Goal: Transaction & Acquisition: Book appointment/travel/reservation

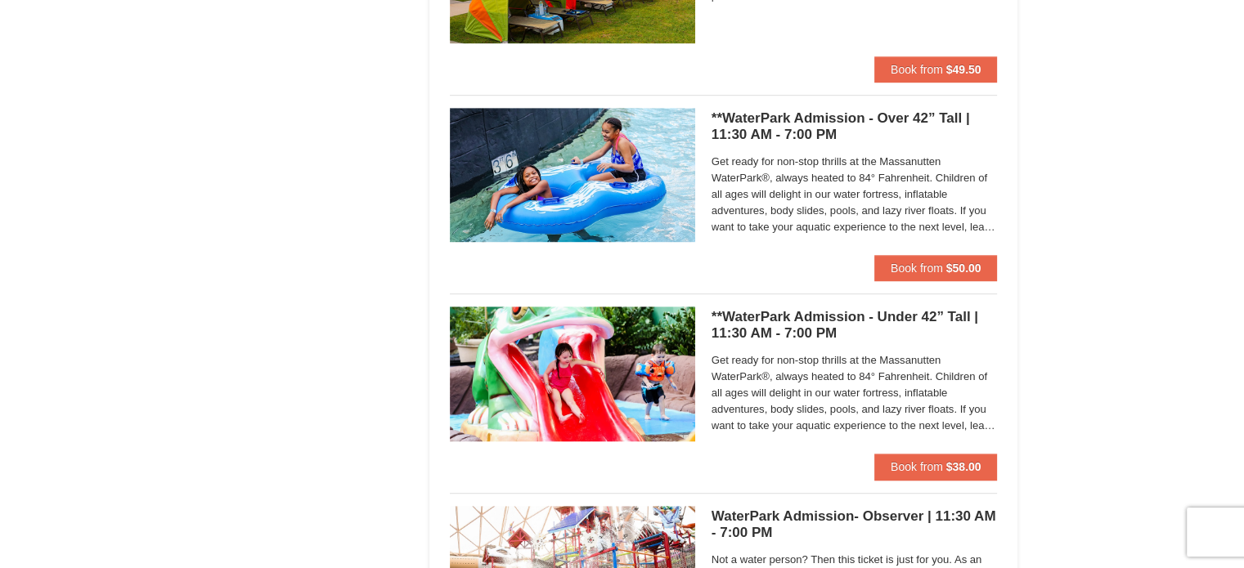
scroll to position [1008, 0]
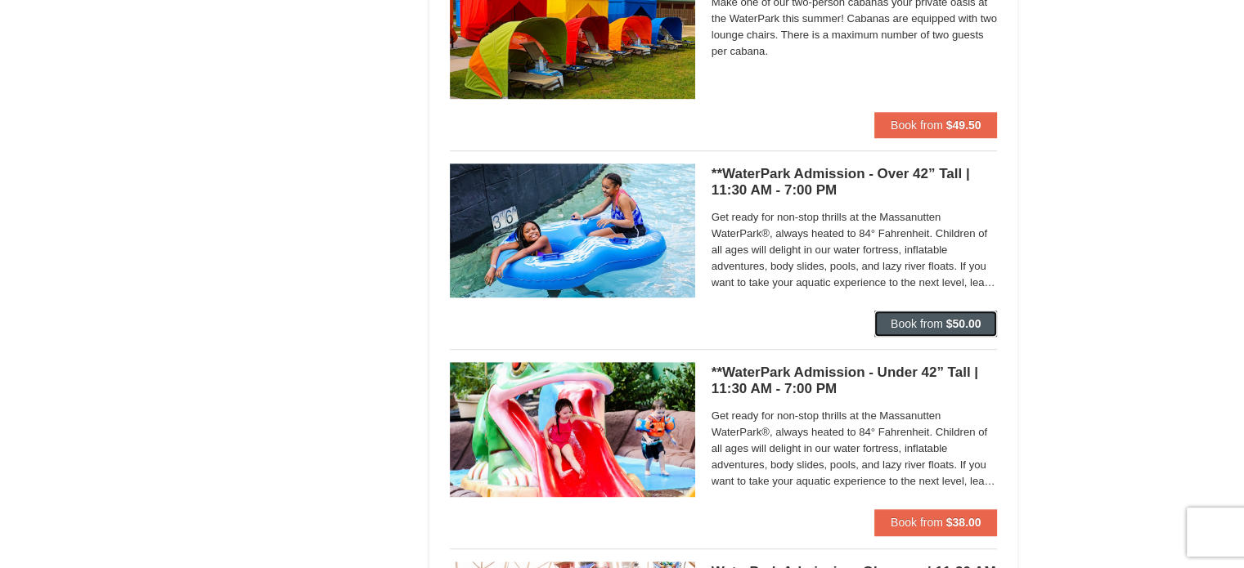
click at [935, 317] on span "Book from" at bounding box center [916, 323] width 52 height 13
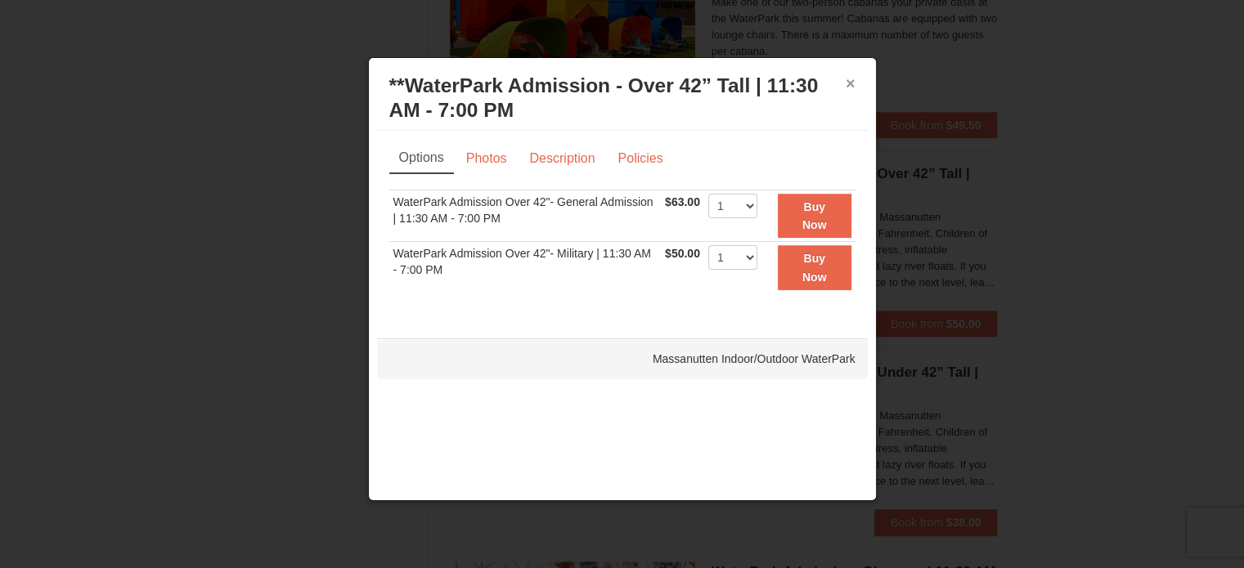
click at [850, 84] on button "×" at bounding box center [850, 83] width 10 height 16
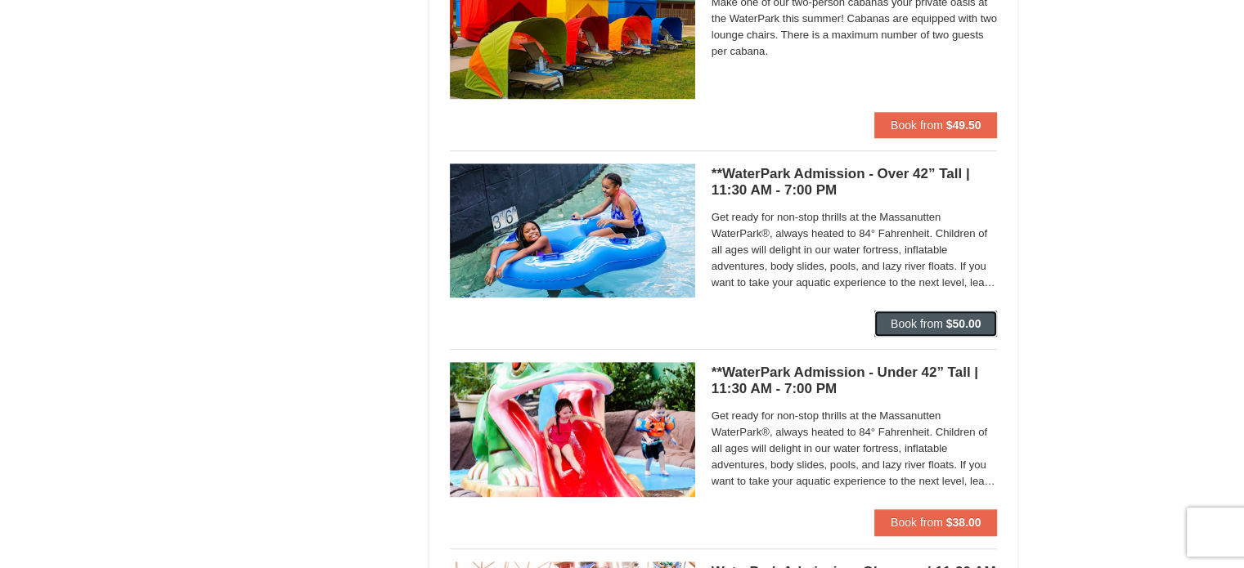
click at [925, 318] on span "Book from" at bounding box center [916, 323] width 52 height 13
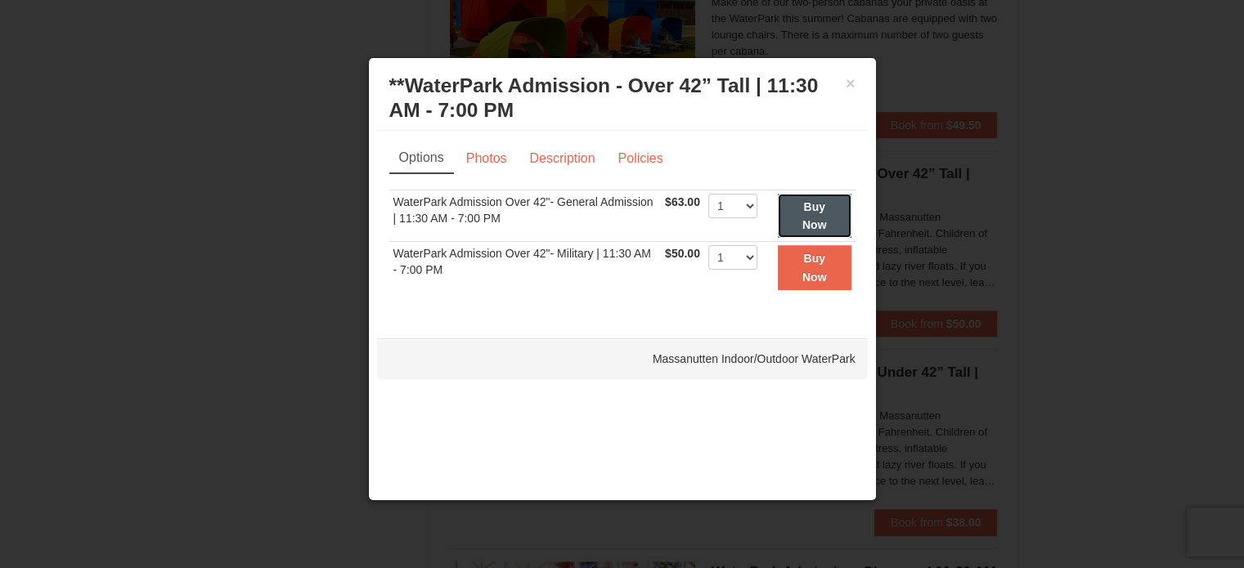
click at [814, 215] on button "Buy Now" at bounding box center [815, 216] width 74 height 45
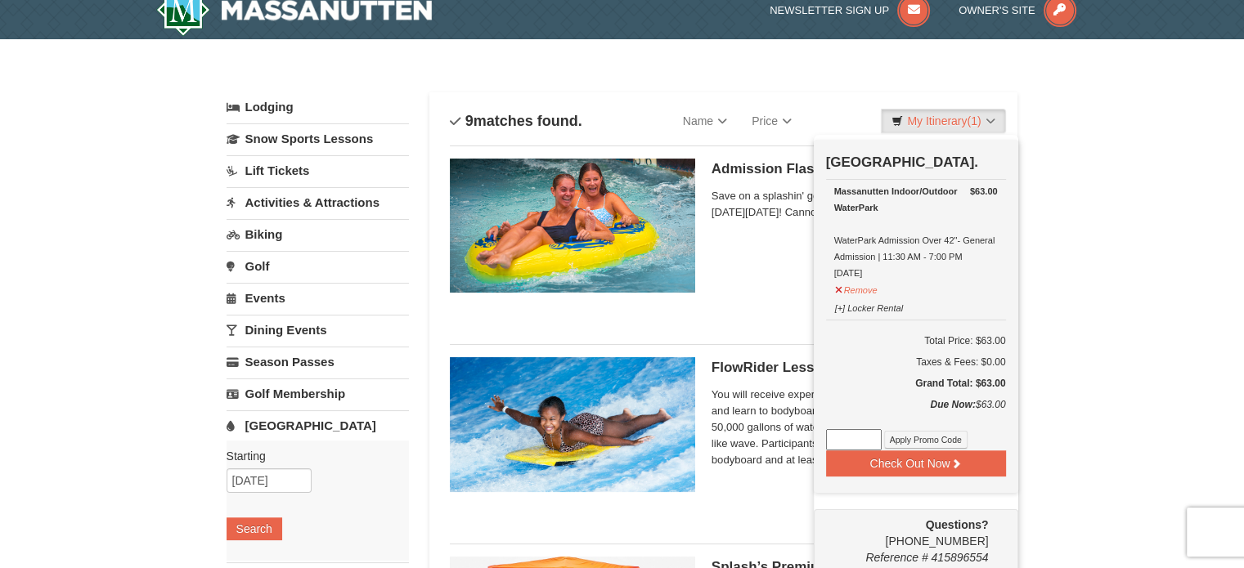
scroll to position [21, 0]
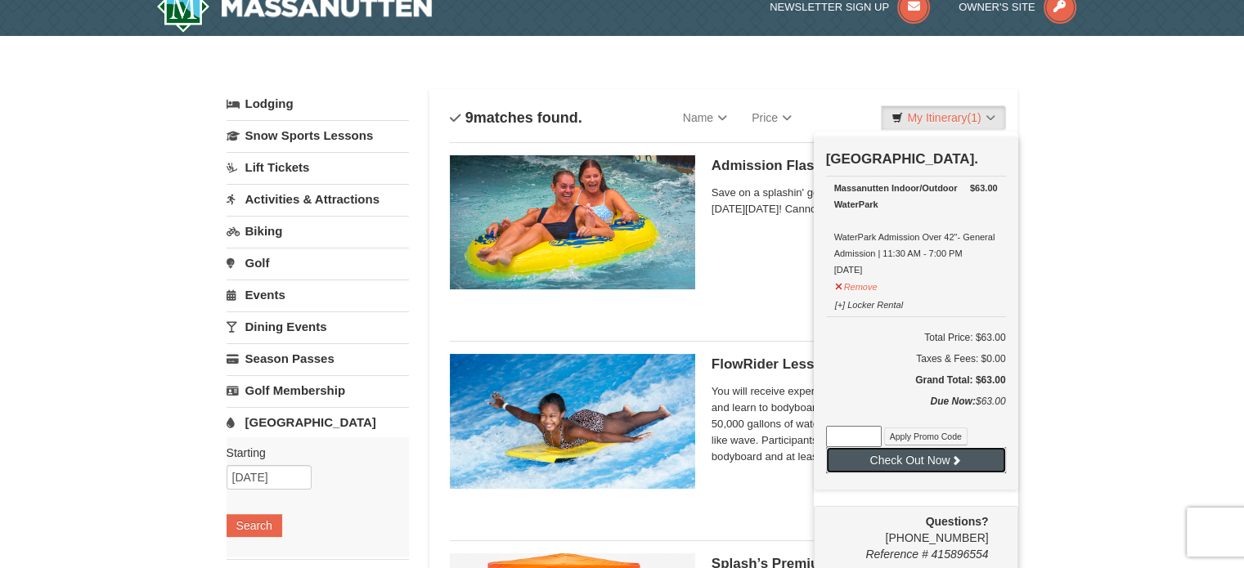
click at [935, 455] on button "Check Out Now" at bounding box center [916, 460] width 180 height 26
